Goal: Transaction & Acquisition: Subscribe to service/newsletter

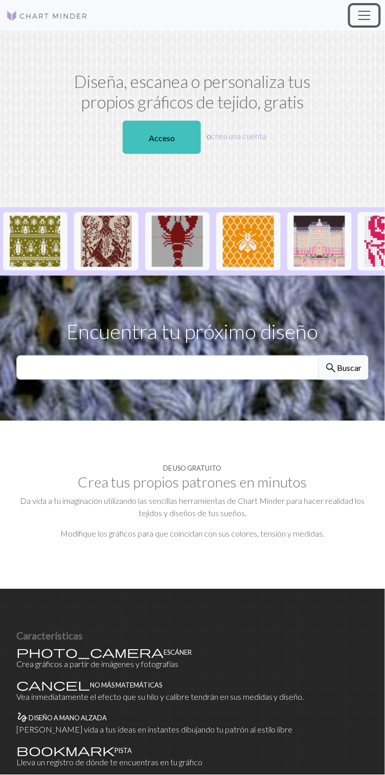
click at [367, 12] on span "Cambiar navegación" at bounding box center [364, 15] width 15 height 15
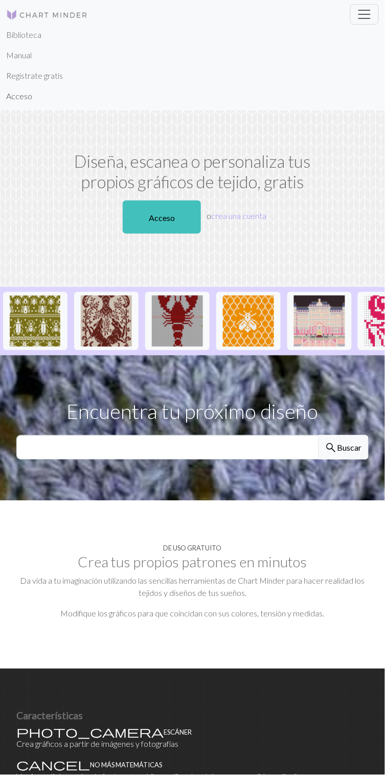
click at [29, 96] on font "Acceso" at bounding box center [19, 96] width 26 height 10
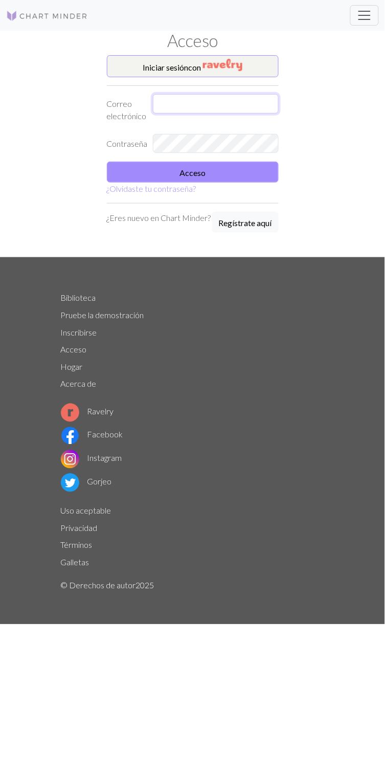
click at [208, 99] on input "text" at bounding box center [216, 103] width 126 height 19
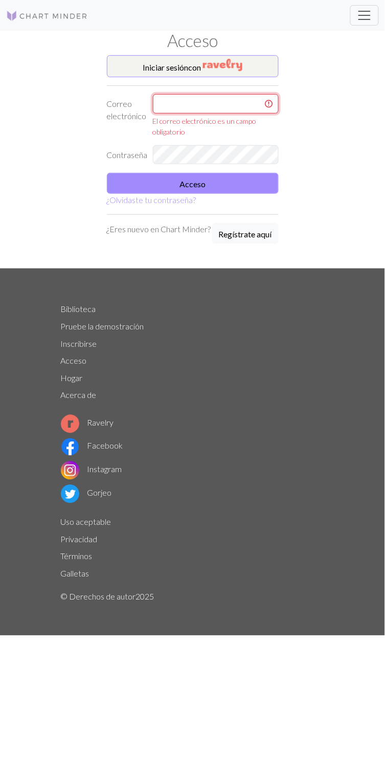
type input "[EMAIL_ADDRESS][DOMAIN_NAME]"
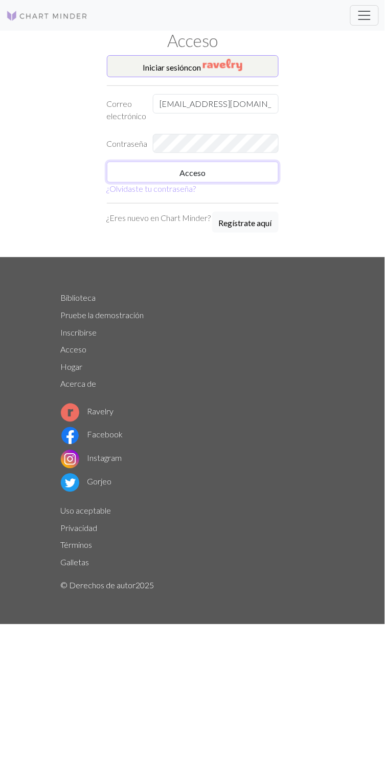
click at [232, 168] on button "Acceso" at bounding box center [193, 172] width 172 height 21
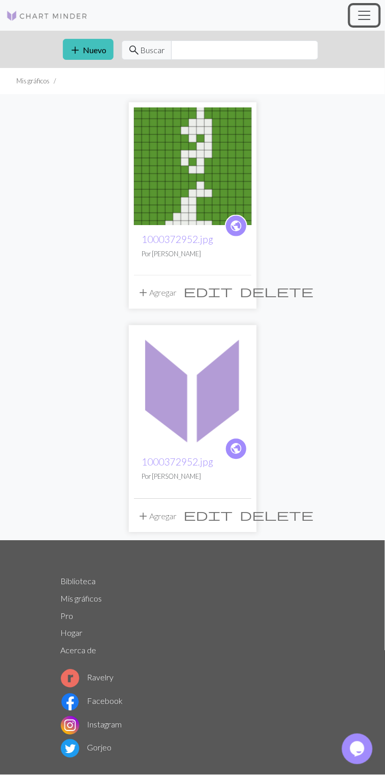
click at [362, 11] on span "Cambiar navegación" at bounding box center [364, 15] width 15 height 15
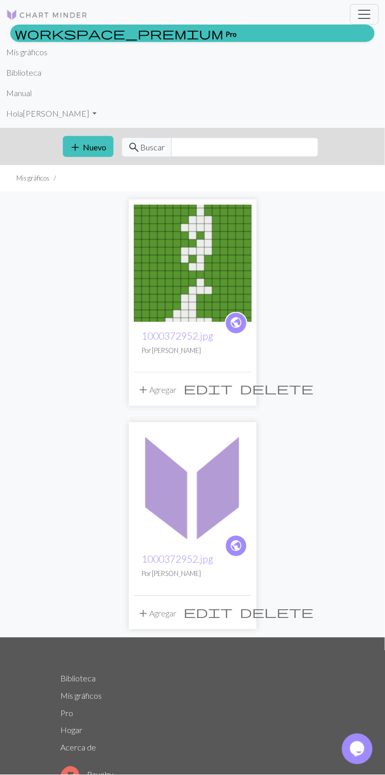
click at [88, 32] on link "workspace_premium Pro" at bounding box center [192, 33] width 365 height 17
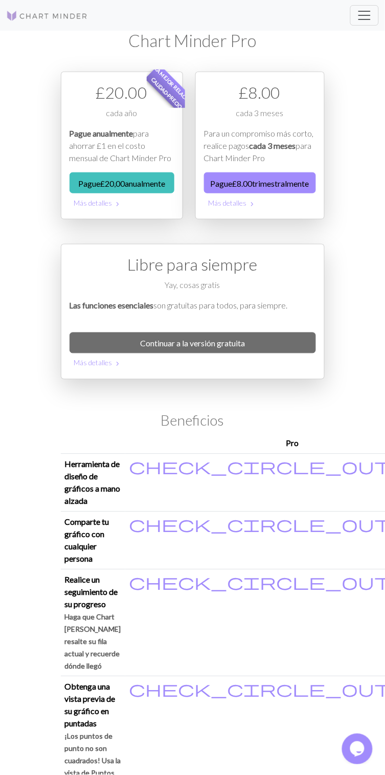
click at [204, 193] on button "Pague £ 8.00 trimestralmente" at bounding box center [260, 183] width 112 height 21
